Goal: Answer question/provide support

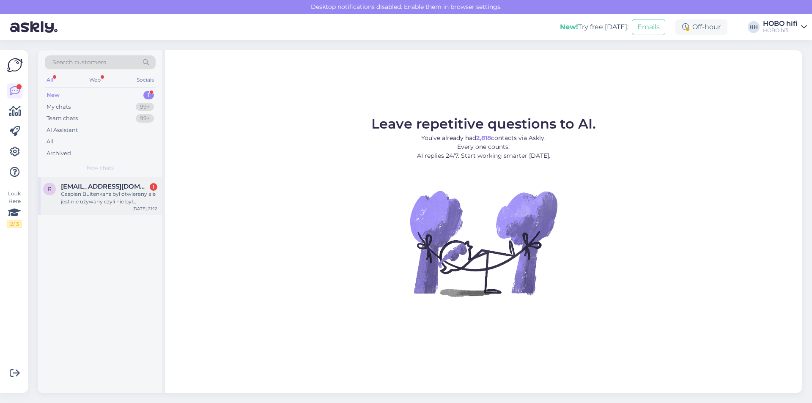
click at [145, 194] on div "Caspian Buitenkans był otwierany ale jest nie używany czyli nie był włączony an…" at bounding box center [109, 197] width 96 height 15
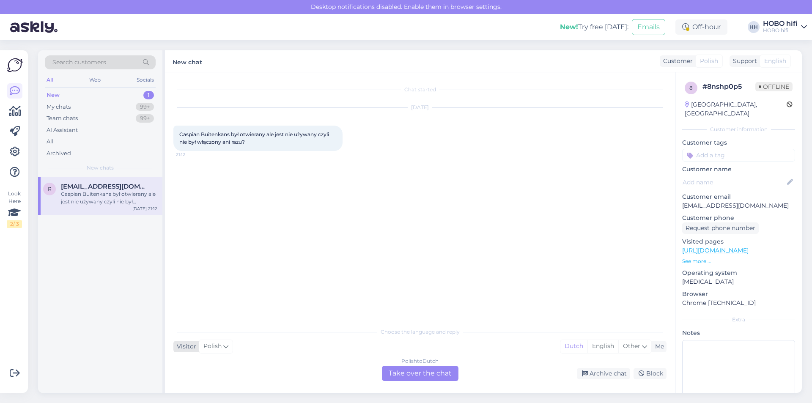
click at [226, 347] on icon at bounding box center [225, 346] width 5 height 9
click at [224, 321] on link "Dutch" at bounding box center [219, 321] width 93 height 14
click at [216, 139] on span "Caspian Buitenkans był otwierany ale jest nie używany czyli nie był włączony an…" at bounding box center [254, 138] width 151 height 14
click at [363, 204] on div "Chat started [DATE] Caspian Buitenkans był otwierany ale jest nie używany czyli…" at bounding box center [423, 198] width 500 height 235
click at [431, 372] on div "Dutch to Dutch Take over the chat" at bounding box center [420, 373] width 77 height 15
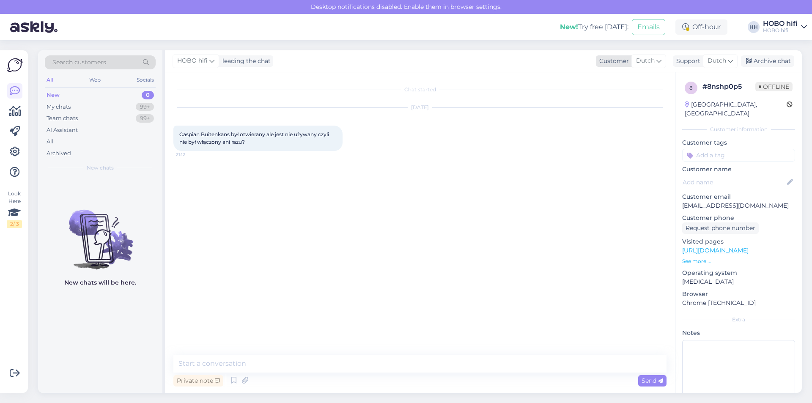
click at [660, 59] on icon at bounding box center [658, 60] width 5 height 9
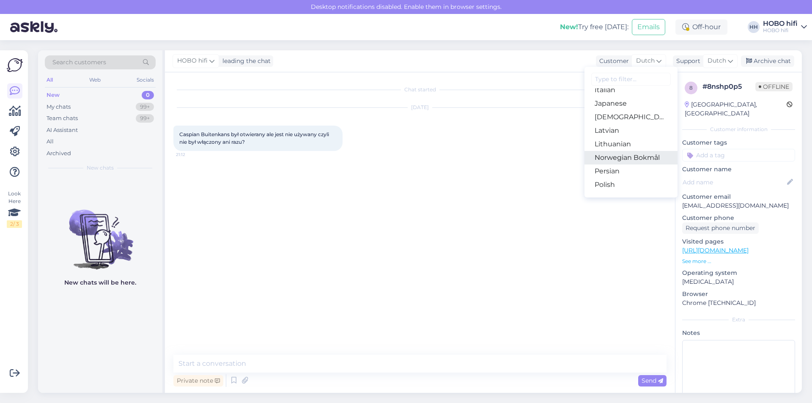
scroll to position [254, 0]
click at [623, 145] on link "Polish" at bounding box center [630, 143] width 93 height 14
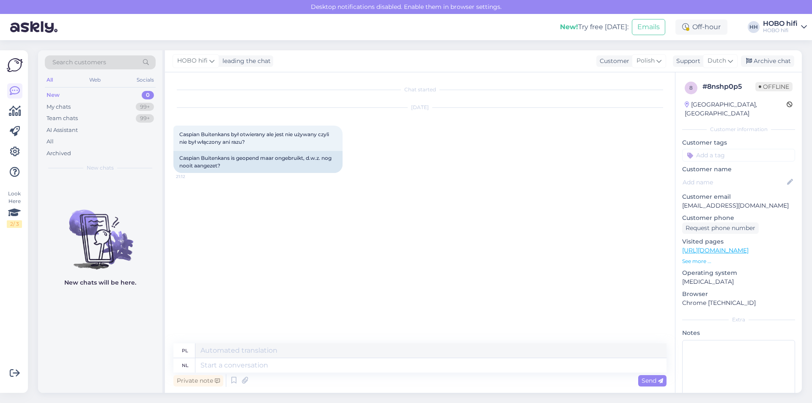
click at [748, 246] on link "[URL][DOMAIN_NAME]" at bounding box center [715, 250] width 66 height 8
